Goal: Entertainment & Leisure: Consume media (video, audio)

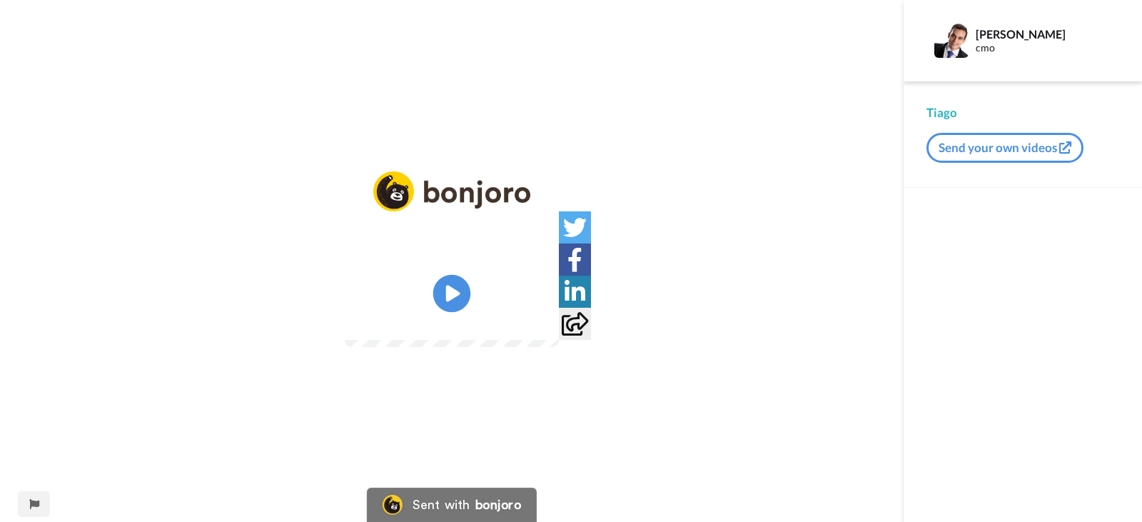
click at [457, 289] on icon at bounding box center [452, 294] width 38 height 38
click at [559, 340] on video at bounding box center [452, 293] width 214 height 107
click at [470, 291] on video at bounding box center [452, 293] width 214 height 107
click at [547, 327] on img at bounding box center [539, 320] width 15 height 15
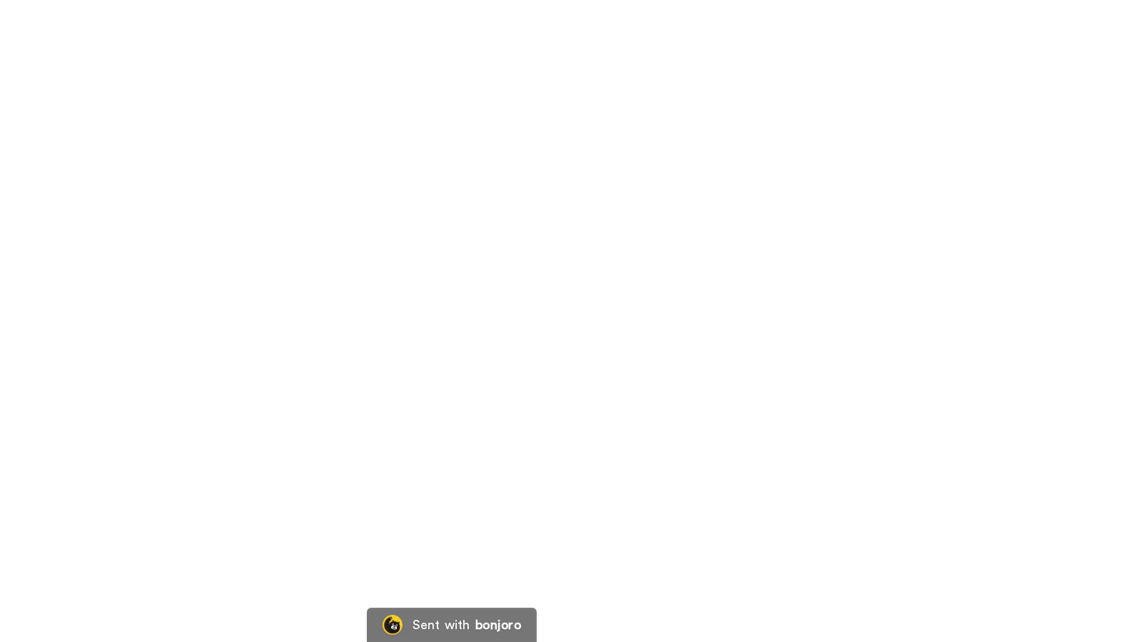
click at [313, 489] on video at bounding box center [571, 321] width 1142 height 642
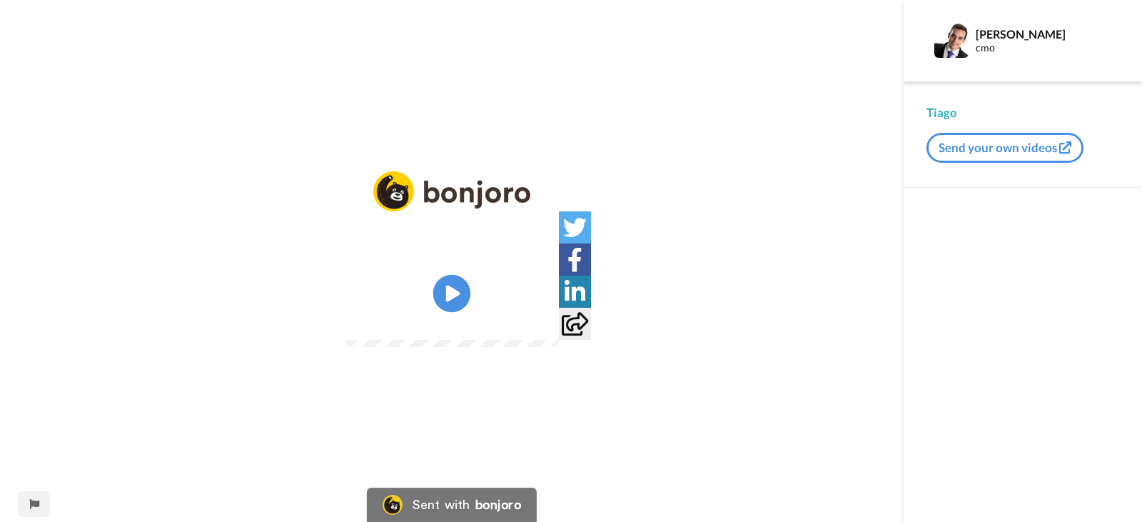
click at [456, 294] on icon "Play/Pause" at bounding box center [452, 294] width 38 height 68
click at [549, 330] on div at bounding box center [538, 320] width 21 height 21
click at [547, 327] on img at bounding box center [539, 320] width 15 height 15
click at [453, 272] on icon "Play/Pause" at bounding box center [452, 294] width 38 height 68
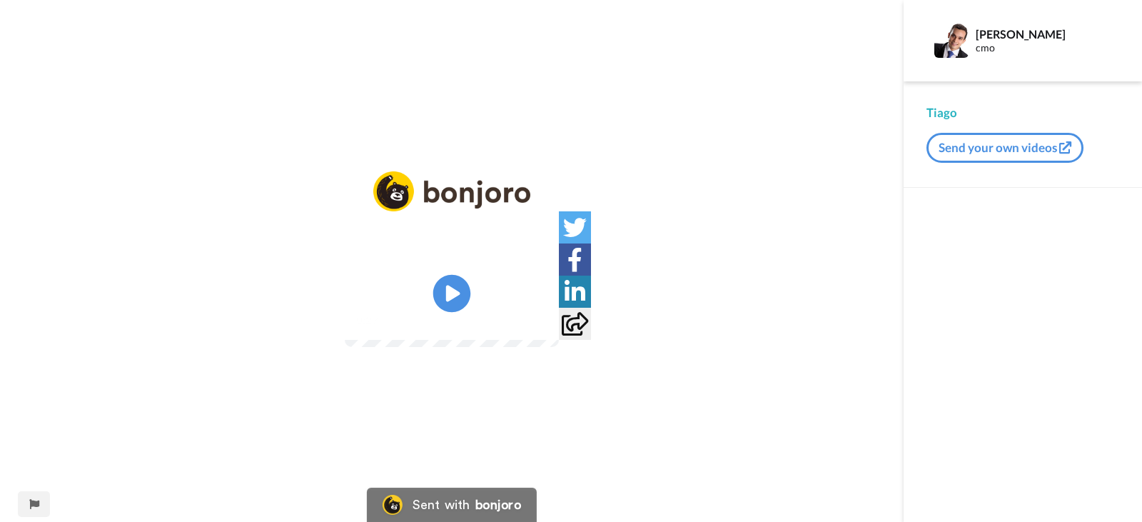
click at [445, 277] on icon at bounding box center [452, 294] width 38 height 38
click at [547, 327] on img at bounding box center [539, 320] width 15 height 15
click at [559, 335] on video at bounding box center [452, 293] width 214 height 107
click at [559, 333] on video at bounding box center [452, 293] width 214 height 107
click at [547, 327] on img at bounding box center [539, 320] width 15 height 15
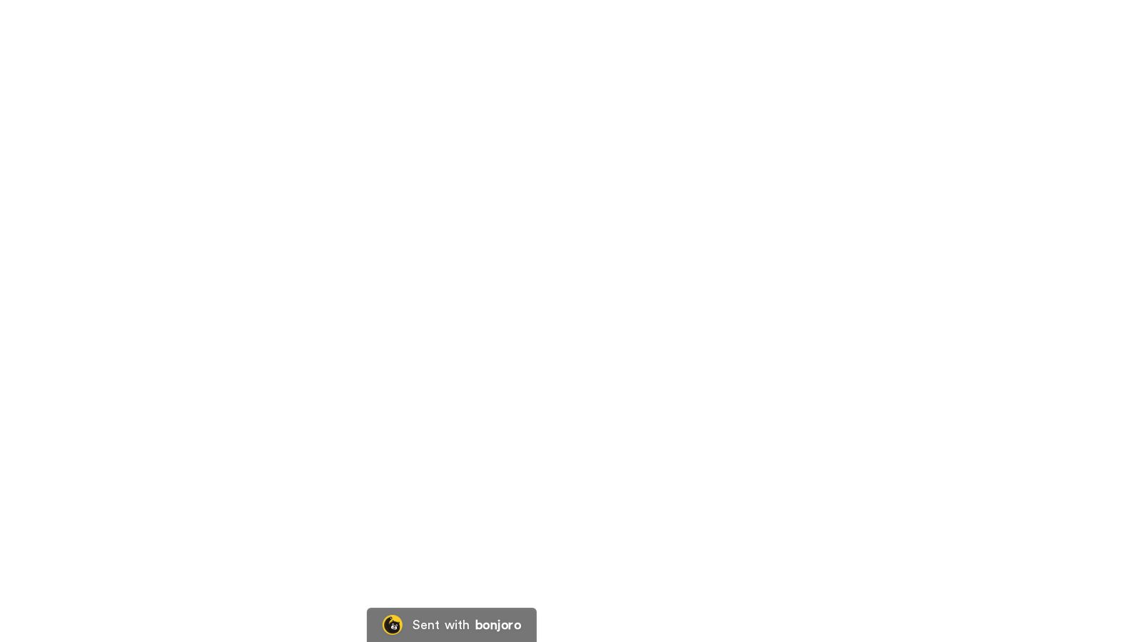
click at [554, 382] on video at bounding box center [571, 321] width 1142 height 642
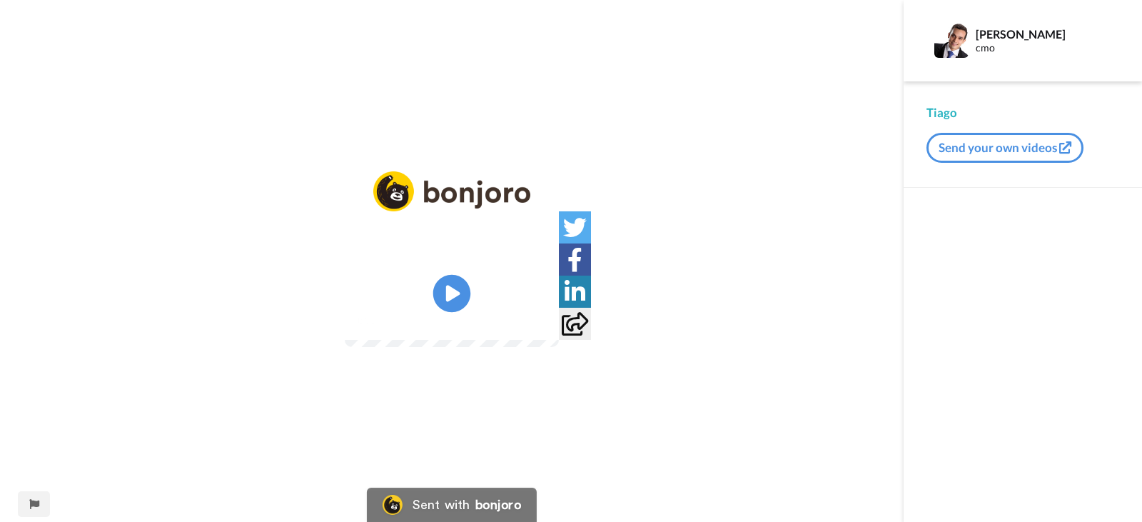
click at [458, 313] on icon "Play/Pause" at bounding box center [452, 294] width 38 height 68
click at [547, 327] on img at bounding box center [539, 320] width 15 height 15
